Goal: Use online tool/utility: Utilize a website feature to perform a specific function

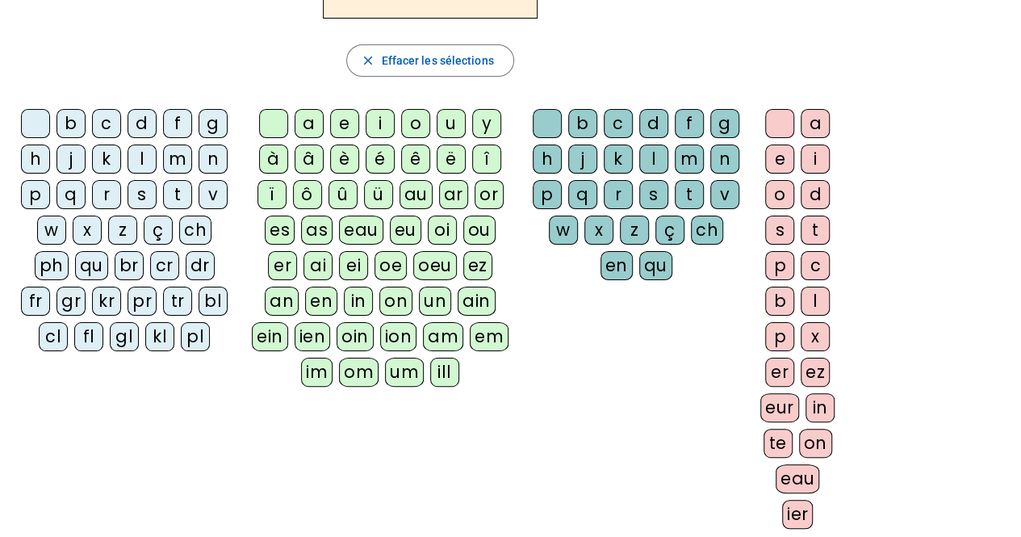
scroll to position [190, 0]
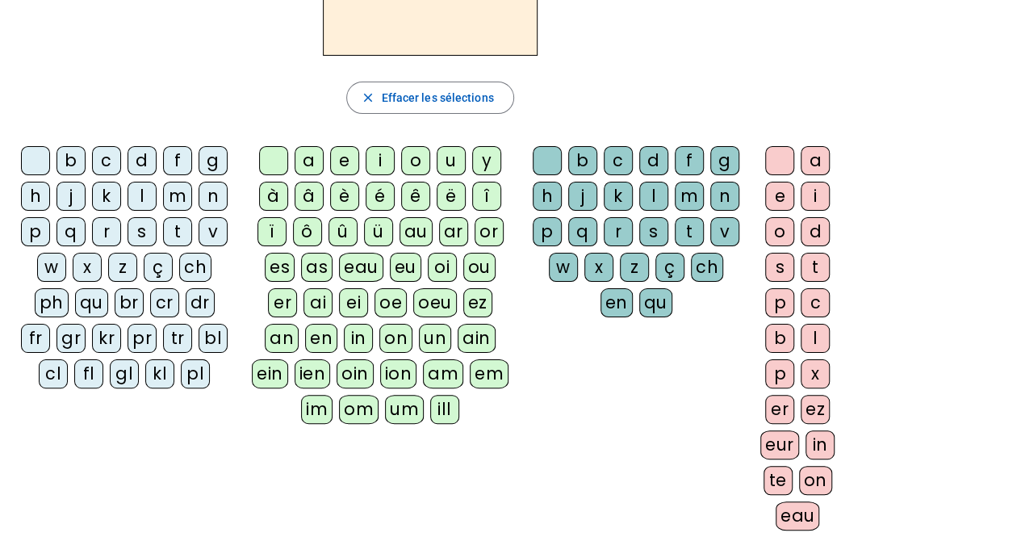
click at [318, 191] on div "â" at bounding box center [309, 196] width 29 height 29
click at [717, 190] on div "n" at bounding box center [724, 196] width 29 height 29
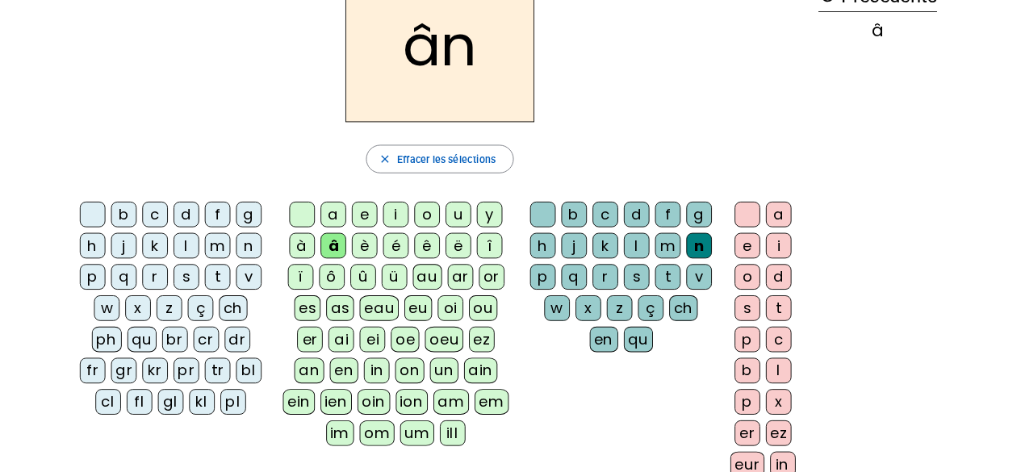
scroll to position [100, 0]
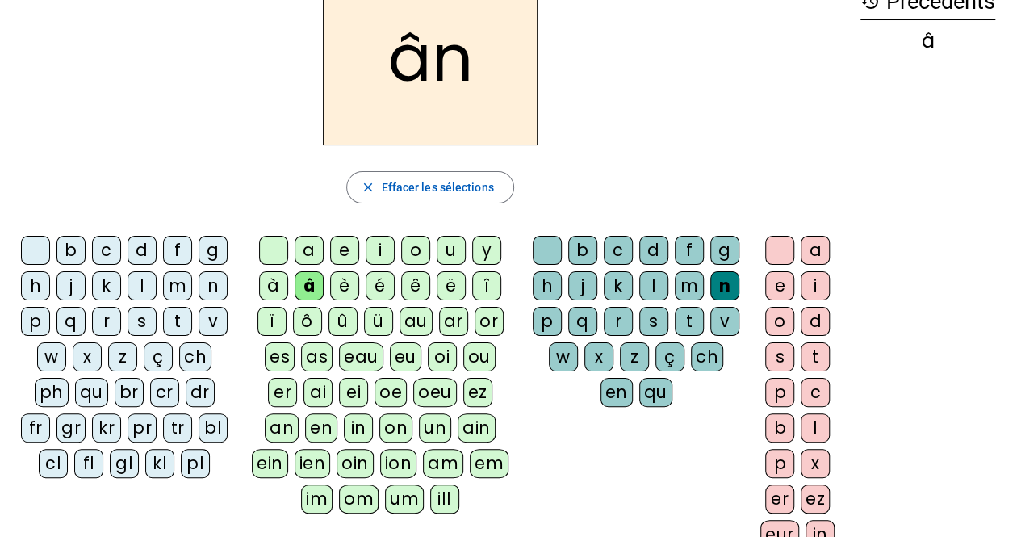
click at [784, 277] on div "e" at bounding box center [779, 285] width 29 height 29
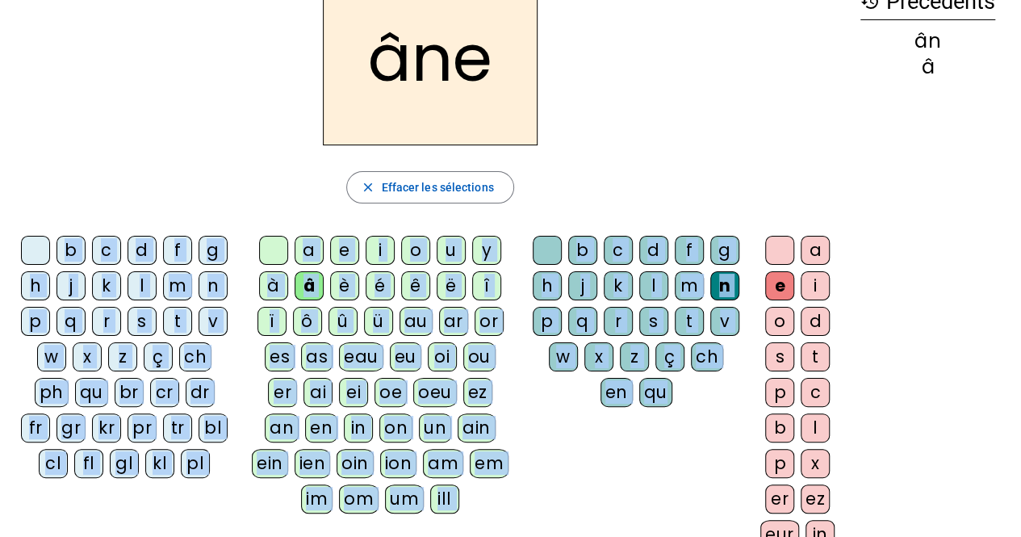
click at [713, 176] on div "âne close Effacer les sélections b c d f g h j k l m n p q r s t v w x z ç ch p…" at bounding box center [430, 319] width 834 height 697
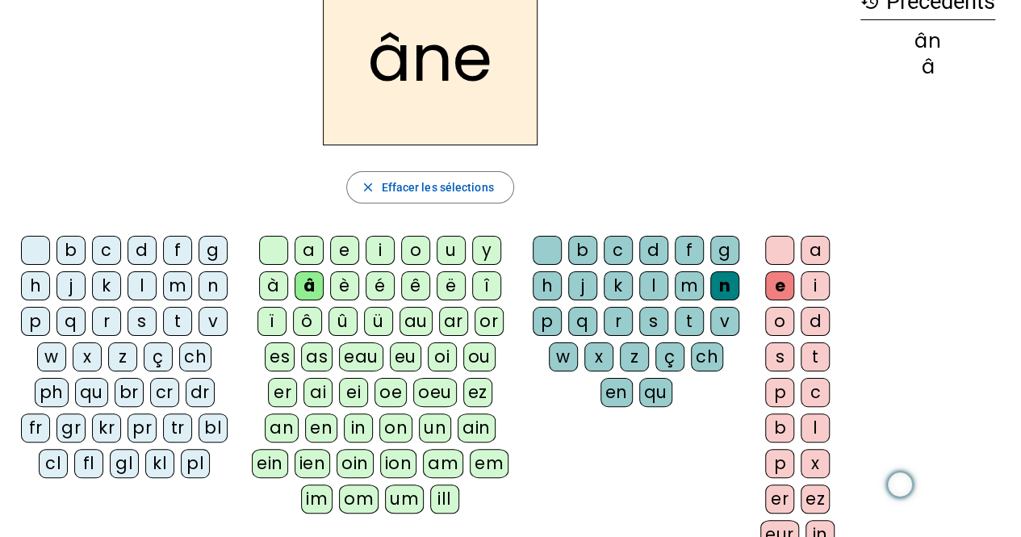
click at [663, 155] on div "âne close Effacer les sélections b c d f g h j k l m n p q r s t v w x z ç ch p…" at bounding box center [430, 319] width 834 height 697
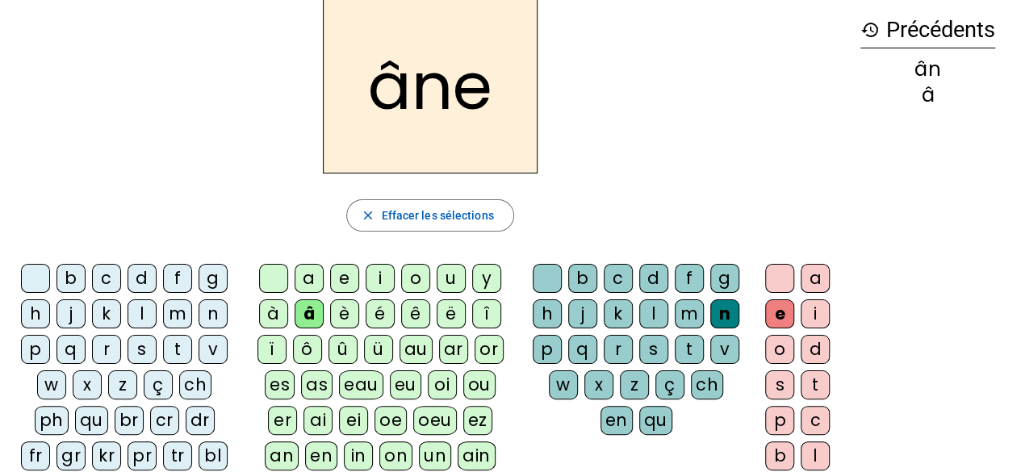
scroll to position [71, 0]
click at [687, 311] on div "m" at bounding box center [689, 314] width 29 height 29
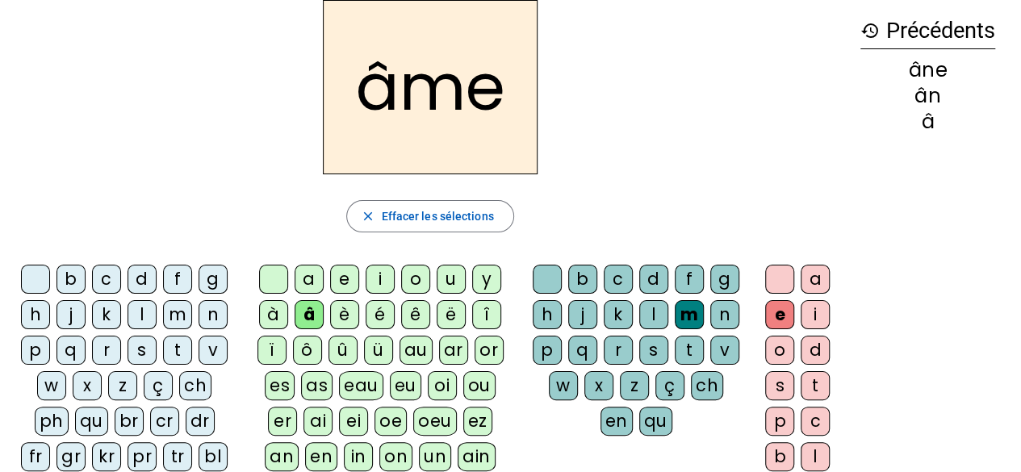
click at [713, 269] on div "g" at bounding box center [724, 279] width 29 height 29
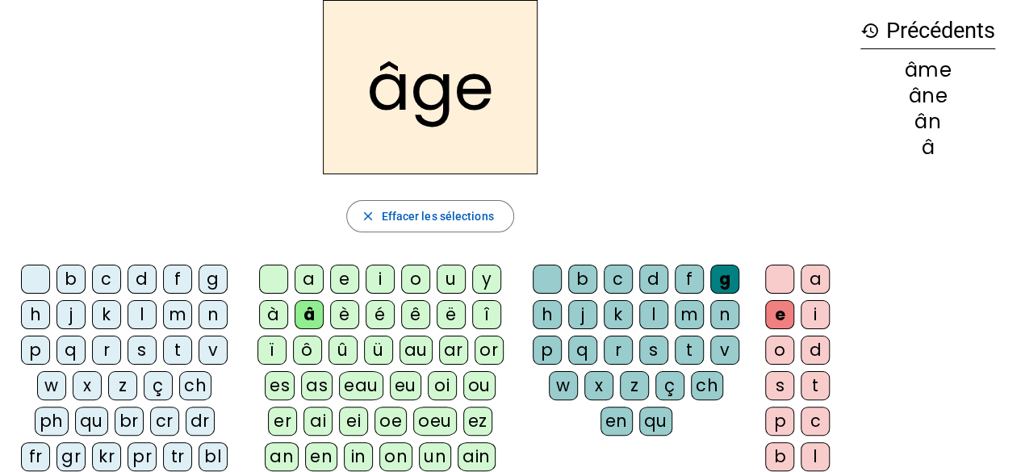
click at [33, 345] on div "p" at bounding box center [35, 350] width 29 height 29
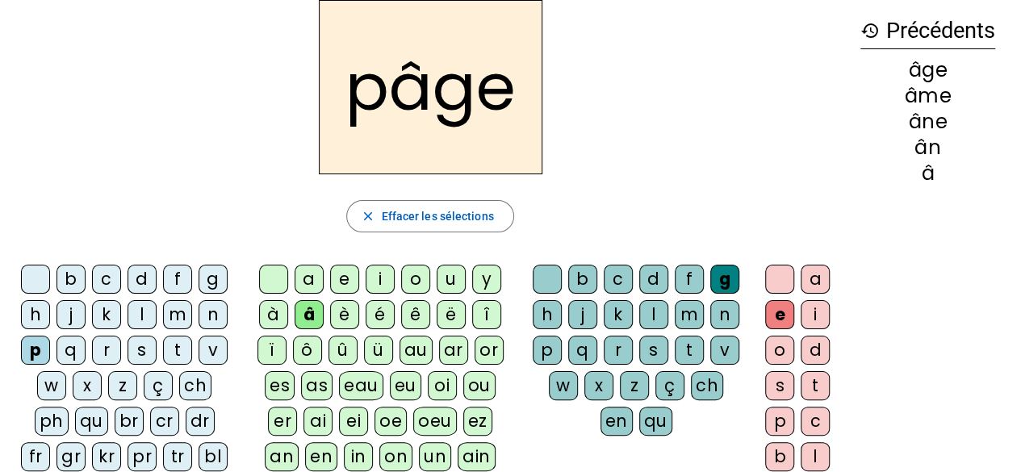
click at [307, 282] on div "a" at bounding box center [309, 279] width 29 height 29
click at [139, 350] on div "s" at bounding box center [141, 350] width 29 height 29
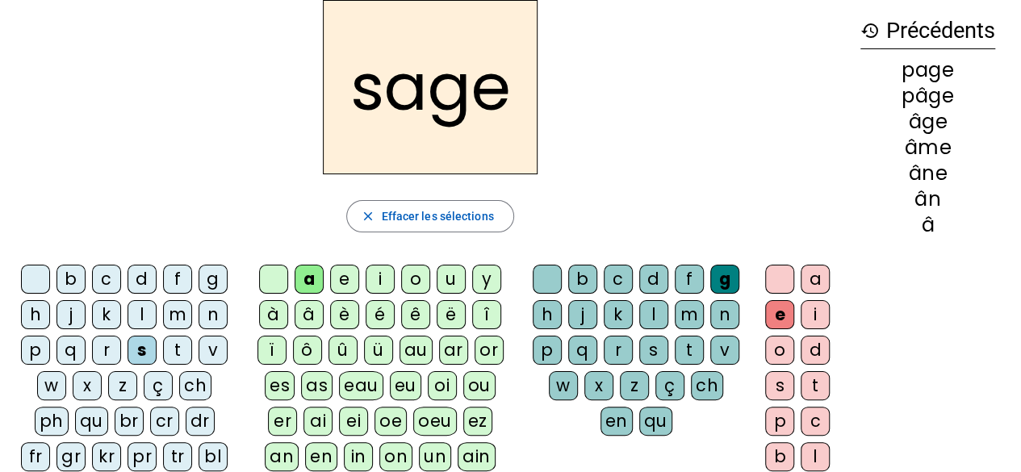
click at [205, 317] on div "n" at bounding box center [213, 314] width 29 height 29
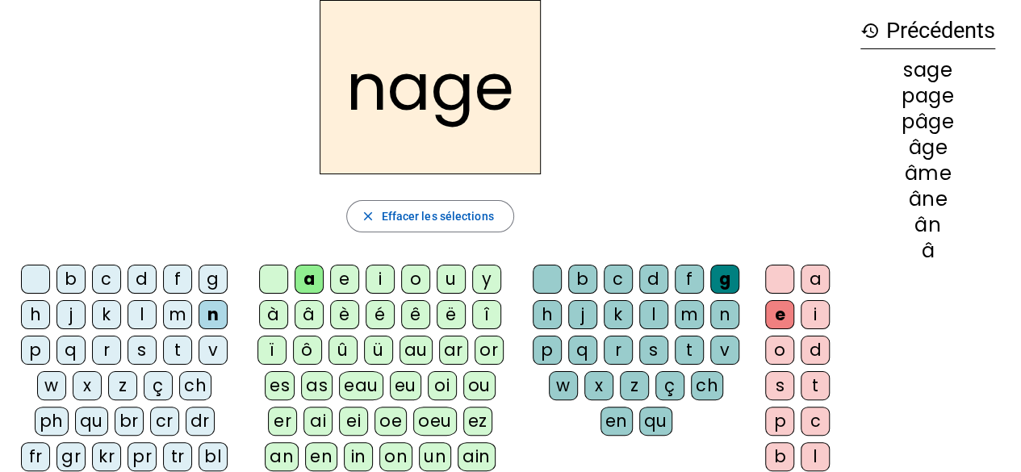
click at [178, 314] on div "m" at bounding box center [177, 314] width 29 height 29
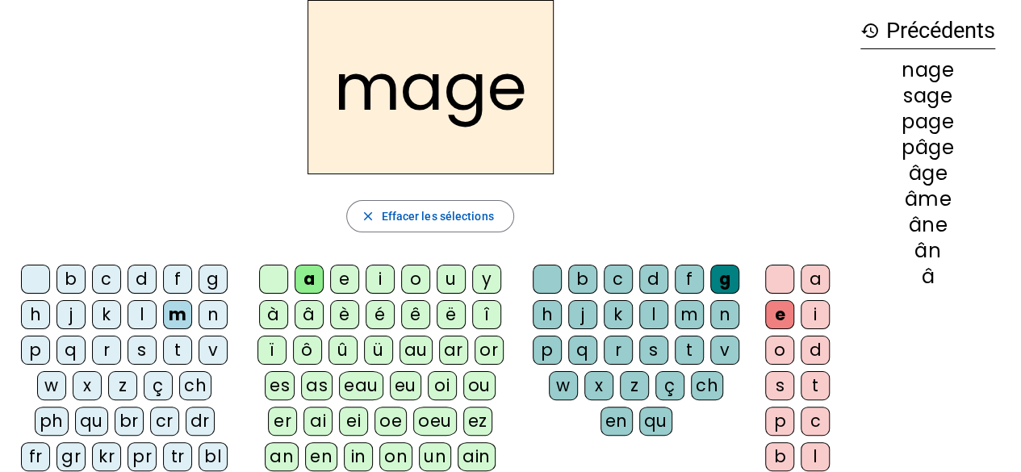
click at [442, 270] on div "u" at bounding box center [451, 279] width 29 height 29
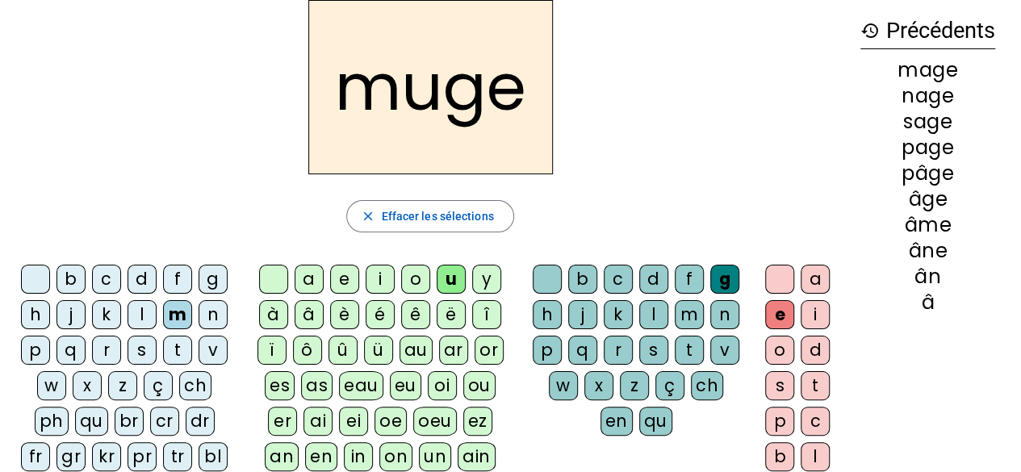
click at [149, 310] on div "l" at bounding box center [141, 314] width 29 height 29
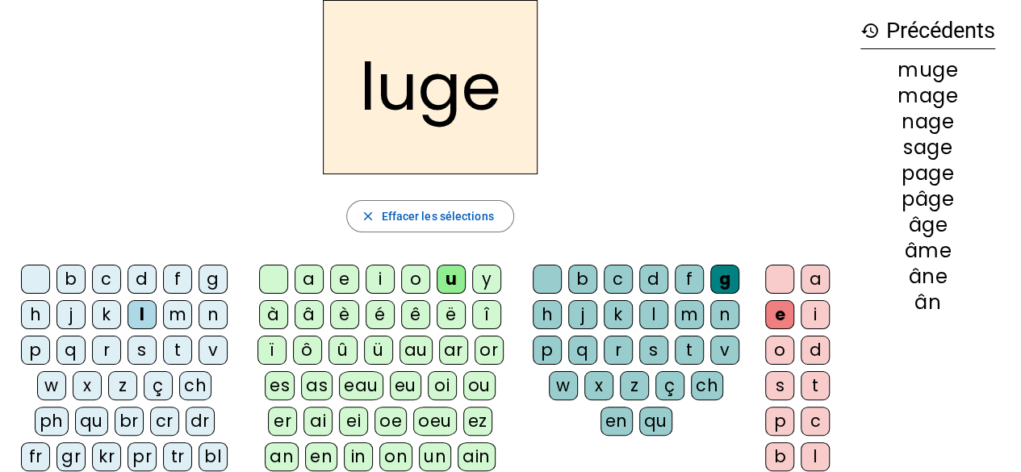
click at [410, 282] on div "o" at bounding box center [415, 279] width 29 height 29
